Goal: Find specific page/section: Find specific page/section

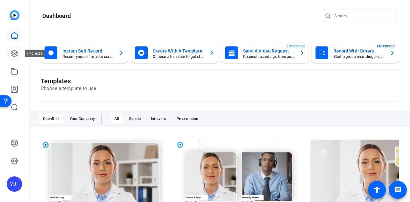
click at [21, 51] on link at bounding box center [14, 53] width 15 height 15
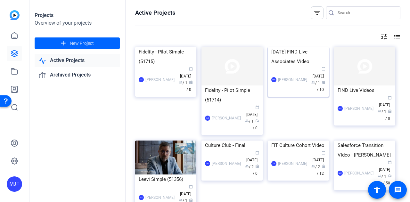
click at [302, 66] on div "[DATE] FIND Live Associates Video" at bounding box center [298, 56] width 54 height 19
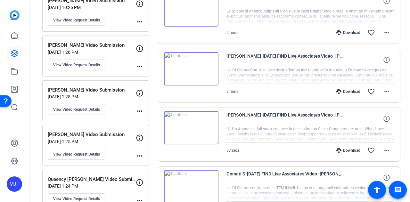
scroll to position [160, 0]
